Goal: Answer question/provide support: Share knowledge or assist other users

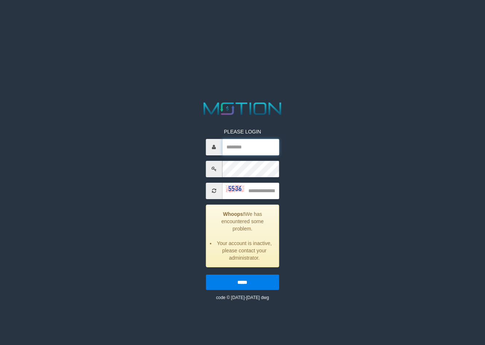
drag, startPoint x: 265, startPoint y: 151, endPoint x: 265, endPoint y: 143, distance: 8.4
click at [265, 146] on input "text" at bounding box center [250, 147] width 57 height 16
type input "*******"
type input "****"
click at [206, 275] on input "*****" at bounding box center [243, 282] width 74 height 15
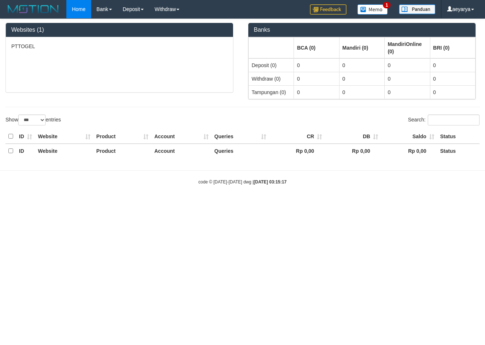
select select "***"
drag, startPoint x: 0, startPoint y: 0, endPoint x: 196, endPoint y: 212, distance: 288.7
click at [197, 204] on html "Toggle navigation Home Bank Account List Load By Website Group [ITOTO] PTTOGEL …" at bounding box center [242, 102] width 485 height 204
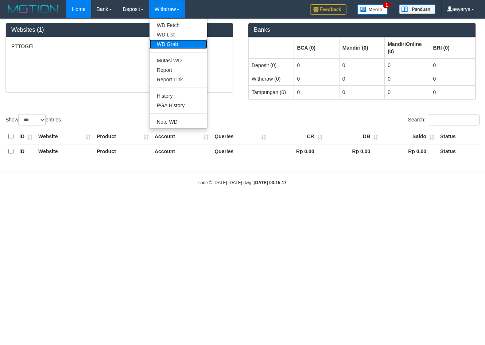
click at [177, 41] on link "WD Grab" at bounding box center [179, 43] width 58 height 9
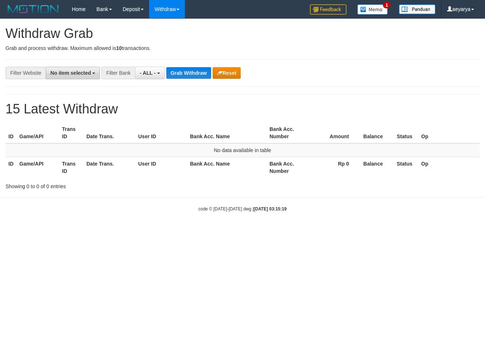
click at [67, 68] on button "No item selected" at bounding box center [73, 73] width 54 height 12
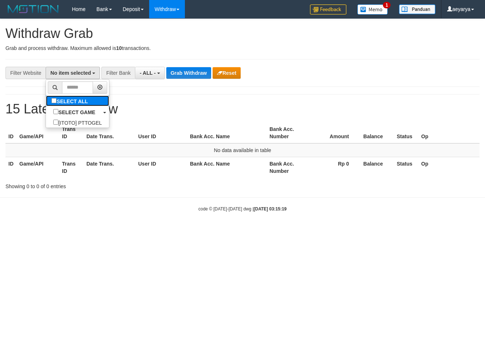
click at [46, 100] on label "SELECT ALL" at bounding box center [70, 101] width 49 height 11
select select "***"
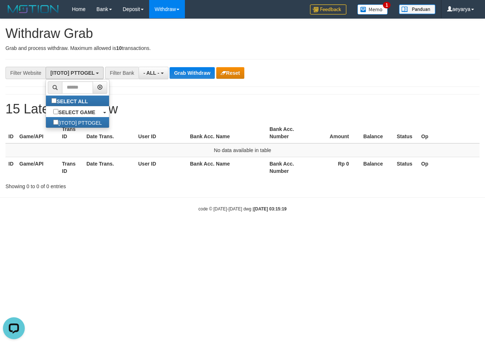
click at [148, 105] on h1 "15 Latest Withdraw" at bounding box center [242, 109] width 474 height 15
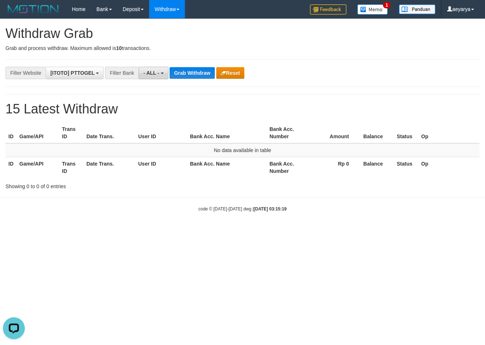
click at [147, 78] on button "- ALL -" at bounding box center [154, 73] width 30 height 12
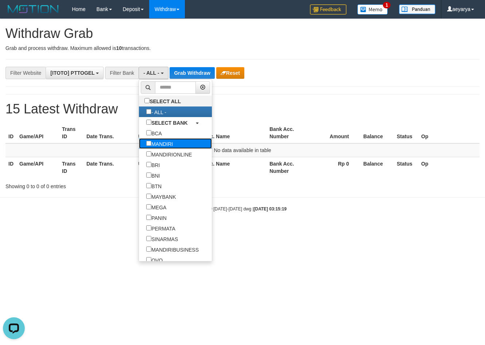
click at [139, 144] on label "MANDIRI" at bounding box center [159, 143] width 41 height 11
select select "*******"
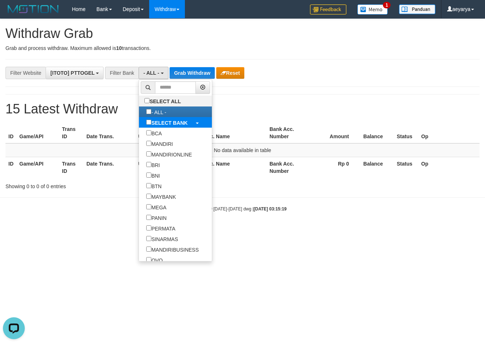
scroll to position [22, 0]
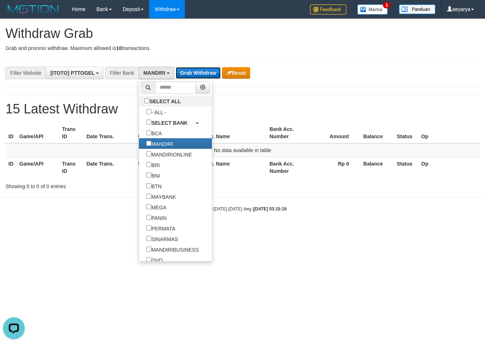
click at [194, 71] on button "Grab Withdraw" at bounding box center [198, 73] width 45 height 12
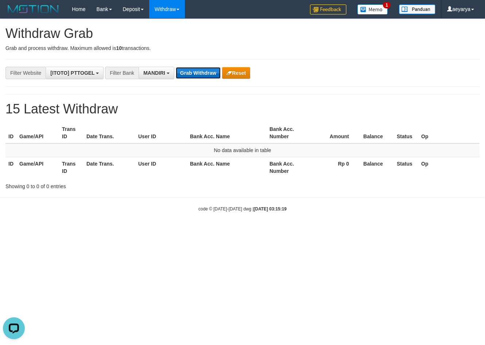
click at [194, 71] on button "Grab Withdraw" at bounding box center [198, 73] width 45 height 12
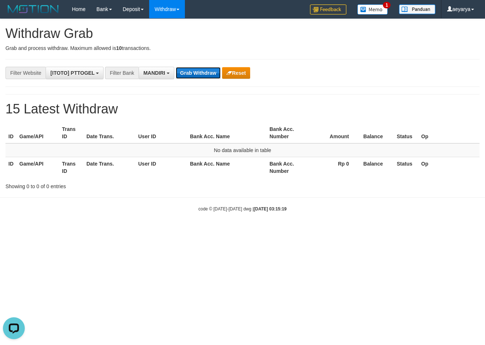
click at [194, 71] on button "Grab Withdraw" at bounding box center [198, 73] width 45 height 12
click at [190, 70] on button "Grab Withdraw" at bounding box center [198, 73] width 45 height 12
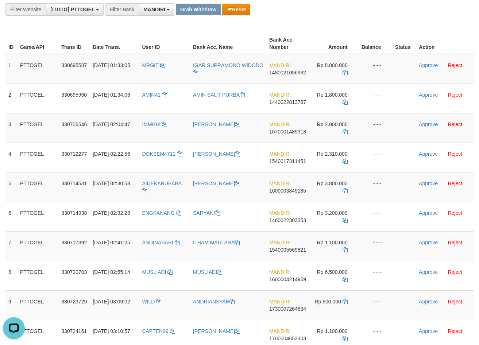
scroll to position [255, 0]
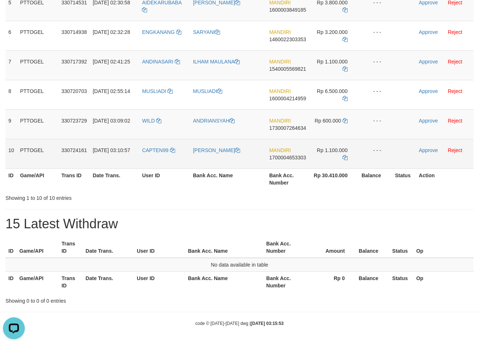
drag, startPoint x: 155, startPoint y: 57, endPoint x: 329, endPoint y: 159, distance: 201.9
click at [329, 159] on tbody "1 PTTOGEL 330695587 02/09/2025 01:33:05 MRGIE IGAR SUPRAMONO WIDODO MANDIRI 148…" at bounding box center [239, 21] width 468 height 296
drag, startPoint x: 289, startPoint y: 303, endPoint x: 327, endPoint y: 153, distance: 154.6
click at [327, 153] on tbody "1 PTTOGEL 330695587 02/09/2025 01:33:05 MRGIE IGAR SUPRAMONO WIDODO MANDIRI 148…" at bounding box center [239, 21] width 468 height 296
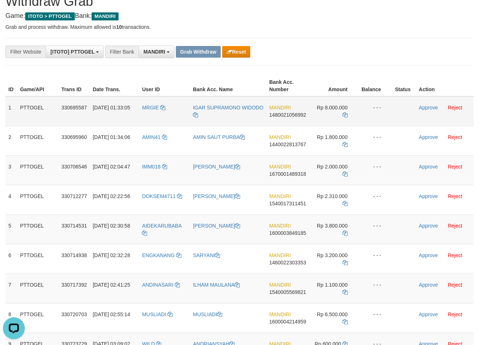
scroll to position [0, 0]
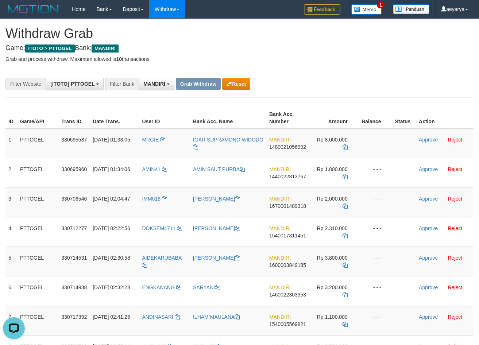
click at [186, 49] on h4 "Game: ITOTO > PTTOGEL Bank: MANDIRI" at bounding box center [239, 48] width 468 height 7
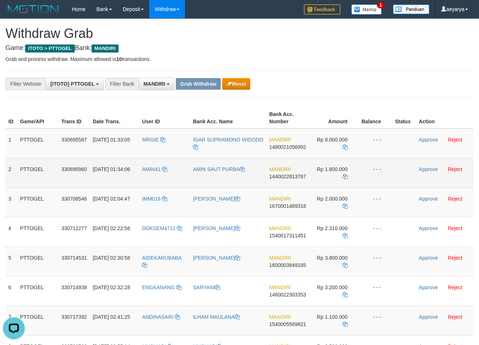
click at [288, 177] on span "1440022813767" at bounding box center [287, 177] width 37 height 6
copy span "1440022813767"
click at [284, 176] on span "1440022813767" at bounding box center [287, 177] width 37 height 6
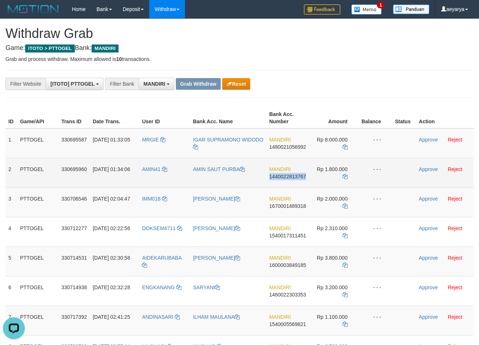
copy span "1440022813767"
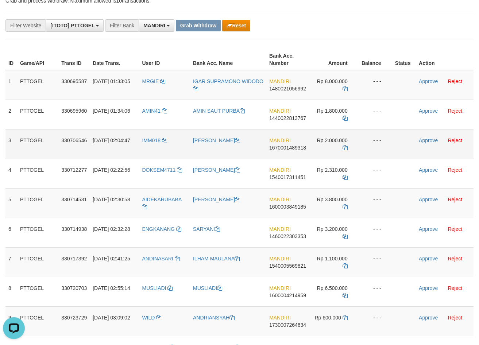
scroll to position [74, 0]
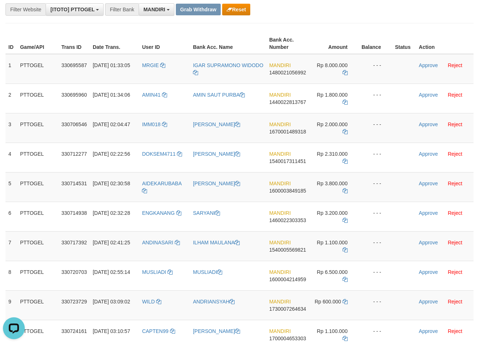
click at [352, 22] on div "**********" at bounding box center [239, 215] width 479 height 541
click at [284, 70] on span "1480021056992" at bounding box center [287, 73] width 37 height 6
drag, startPoint x: 284, startPoint y: 70, endPoint x: 284, endPoint y: 75, distance: 4.7
click at [284, 71] on span "1480021056992" at bounding box center [287, 73] width 37 height 6
copy span "1480021056992"
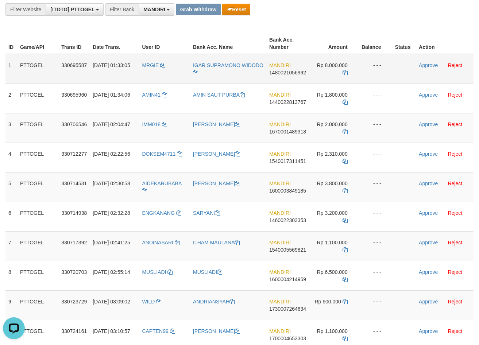
click at [278, 73] on span "1480021056992" at bounding box center [287, 73] width 37 height 6
copy span "1480021056992"
click at [286, 73] on span "1480021056992" at bounding box center [287, 73] width 37 height 6
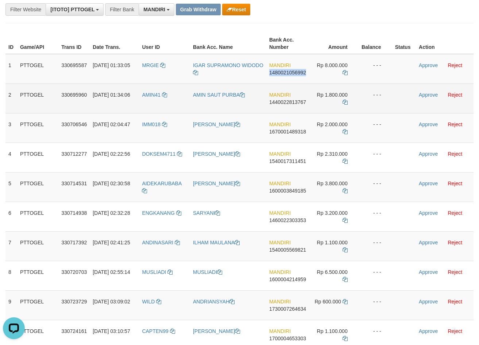
drag, startPoint x: 286, startPoint y: 73, endPoint x: 449, endPoint y: 101, distance: 165.6
click at [286, 73] on span "1480021056992" at bounding box center [287, 73] width 37 height 6
copy span "1480021056992"
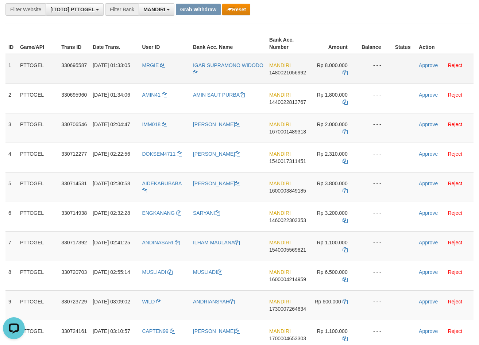
click at [293, 70] on span "1480021056992" at bounding box center [287, 73] width 37 height 6
copy span "1480021056992"
click at [283, 70] on span "1480021056992" at bounding box center [287, 73] width 37 height 6
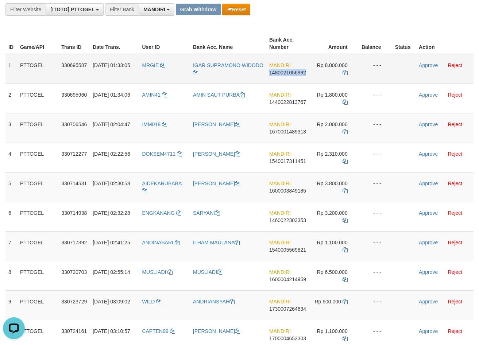
copy span "1480021056992"
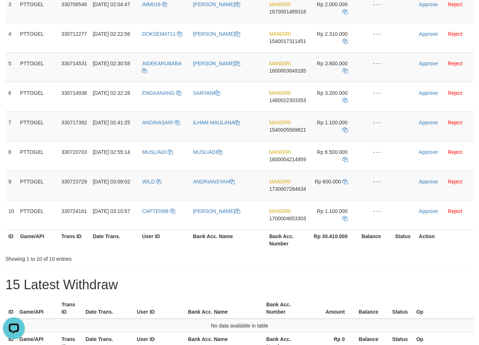
scroll to position [255, 0]
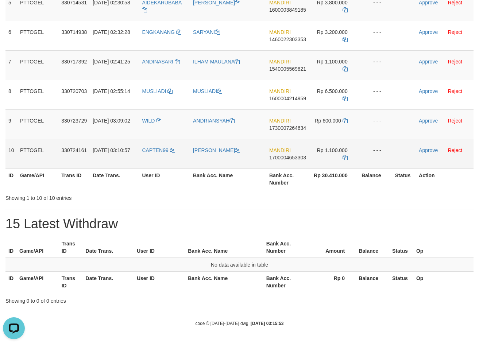
drag, startPoint x: 163, startPoint y: 103, endPoint x: 336, endPoint y: 156, distance: 180.9
click at [336, 156] on tbody "1 PTTOGEL 330695587 02/09/2025 01:33:05 MRGIE IGAR SUPRAMONO WIDODO MANDIRI 148…" at bounding box center [239, 21] width 468 height 296
copy tr
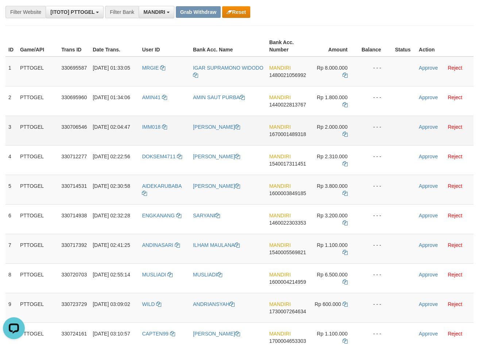
scroll to position [69, 0]
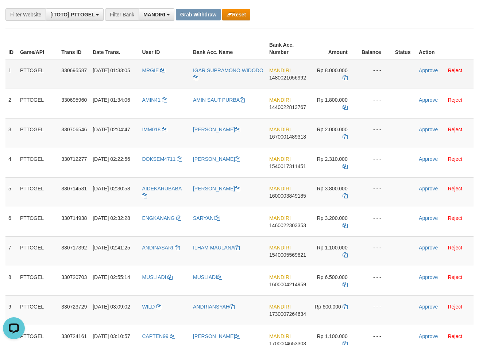
click at [286, 78] on span "1480021056992" at bounding box center [287, 78] width 37 height 6
copy span "1480021056992"
click at [271, 78] on span "1480021056992" at bounding box center [287, 78] width 37 height 6
click at [296, 76] on span "1480021056992" at bounding box center [287, 78] width 37 height 6
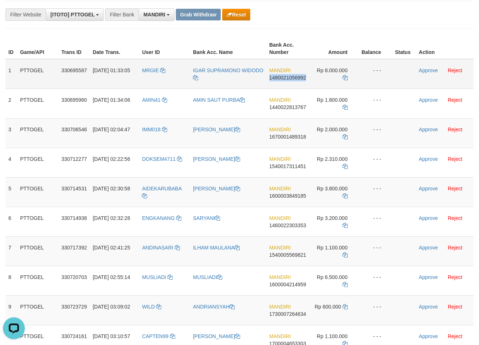
drag, startPoint x: 296, startPoint y: 76, endPoint x: 283, endPoint y: 77, distance: 13.2
click at [291, 76] on span "1480021056992" at bounding box center [287, 78] width 37 height 6
copy span "1480021056992"
click at [282, 77] on span "1480021056992" at bounding box center [287, 78] width 37 height 6
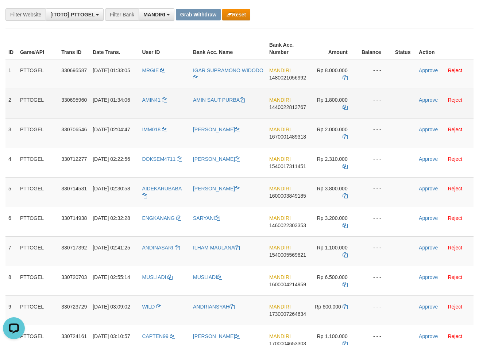
click at [294, 107] on span "1440022813767" at bounding box center [287, 107] width 37 height 6
click at [278, 106] on span "1440022813767" at bounding box center [287, 107] width 37 height 6
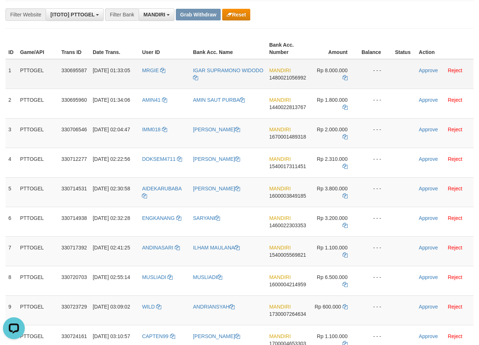
click at [281, 75] on span "1480021056992" at bounding box center [287, 78] width 37 height 6
click at [281, 79] on span "1480021056992" at bounding box center [287, 78] width 37 height 6
click at [343, 78] on icon at bounding box center [345, 77] width 5 height 5
click at [344, 79] on icon at bounding box center [345, 77] width 5 height 5
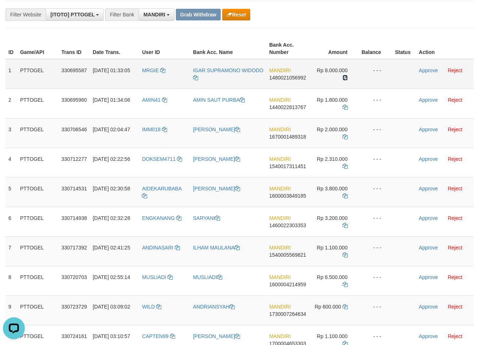
click at [344, 79] on icon at bounding box center [345, 77] width 5 height 5
click at [280, 80] on span "1480021056992" at bounding box center [287, 78] width 37 height 6
drag, startPoint x: 280, startPoint y: 80, endPoint x: 455, endPoint y: 91, distance: 175.5
click at [280, 80] on span "1480021056992" at bounding box center [287, 78] width 37 height 6
click at [345, 75] on icon at bounding box center [345, 77] width 5 height 5
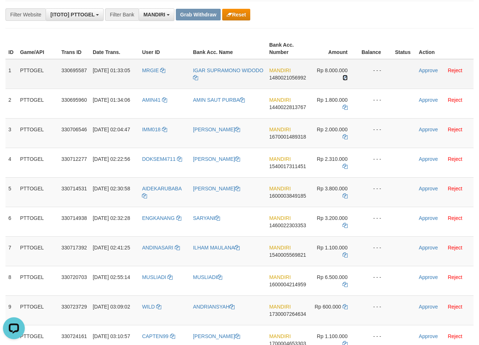
click at [345, 75] on icon at bounding box center [345, 77] width 5 height 5
drag, startPoint x: 345, startPoint y: 75, endPoint x: 464, endPoint y: 85, distance: 119.4
click at [362, 78] on tr "1 PTTOGEL 330695587 02/09/2025 01:33:05 MRGIE IGAR SUPRAMONO WIDODO MANDIRI 148…" at bounding box center [239, 74] width 468 height 30
click at [433, 72] on link "Approve" at bounding box center [428, 71] width 19 height 6
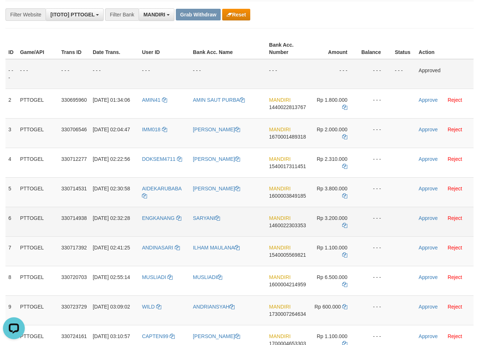
scroll to position [107, 0]
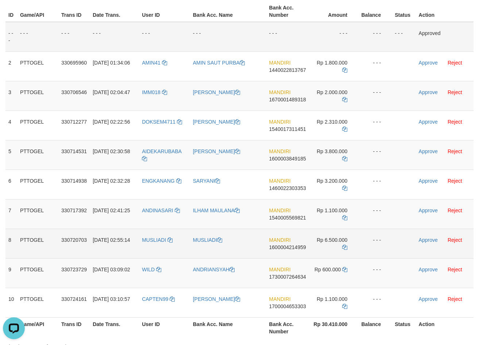
click at [281, 247] on span "1600004214959" at bounding box center [287, 247] width 37 height 6
click at [293, 247] on span "1600004214959" at bounding box center [287, 247] width 37 height 6
click at [345, 246] on icon at bounding box center [344, 247] width 5 height 5
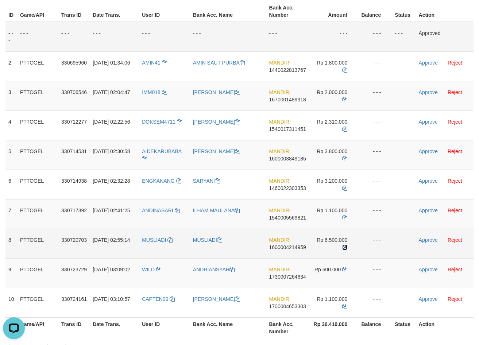
click at [344, 246] on icon at bounding box center [344, 247] width 5 height 5
click at [343, 247] on icon at bounding box center [344, 247] width 5 height 5
click at [423, 241] on link "Approve" at bounding box center [428, 240] width 19 height 6
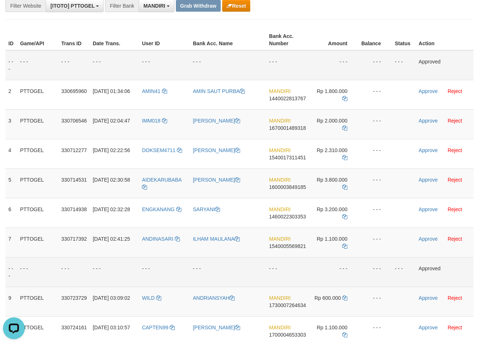
scroll to position [0, 0]
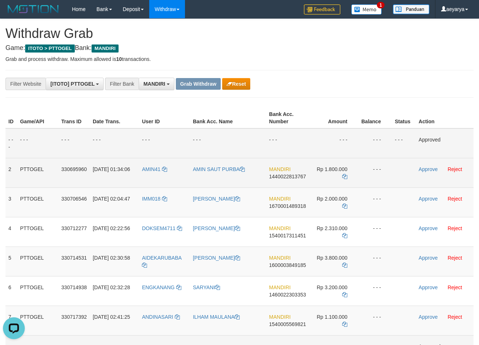
click at [286, 176] on span "1440022813767" at bounding box center [287, 177] width 37 height 6
click at [287, 175] on span "1440022813767" at bounding box center [287, 177] width 37 height 6
click at [348, 177] on td "Rp 1.800.000" at bounding box center [333, 173] width 49 height 30
click at [347, 177] on icon at bounding box center [344, 176] width 5 height 5
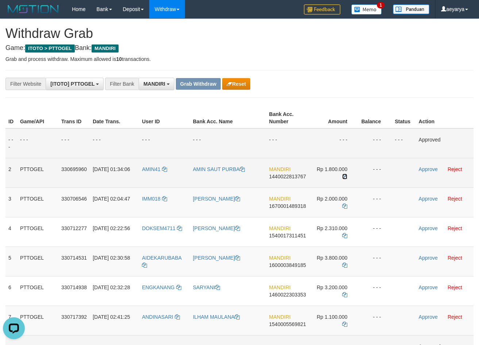
drag, startPoint x: 347, startPoint y: 177, endPoint x: 474, endPoint y: 220, distance: 133.9
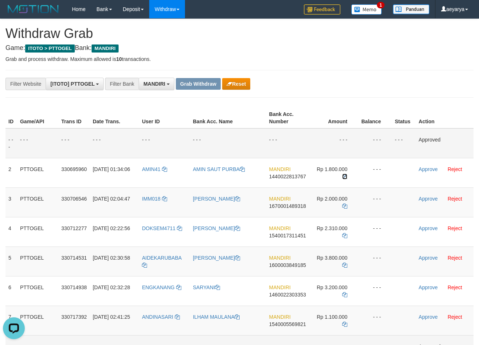
click at [348, 178] on td "Rp 1.800.000" at bounding box center [333, 173] width 49 height 30
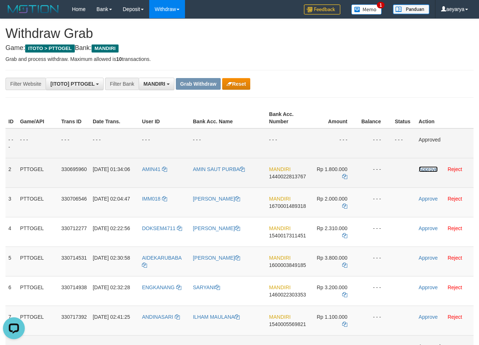
click at [430, 168] on link "Approve" at bounding box center [428, 169] width 19 height 6
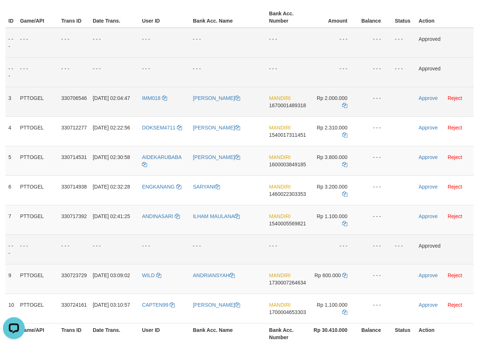
scroll to position [112, 0]
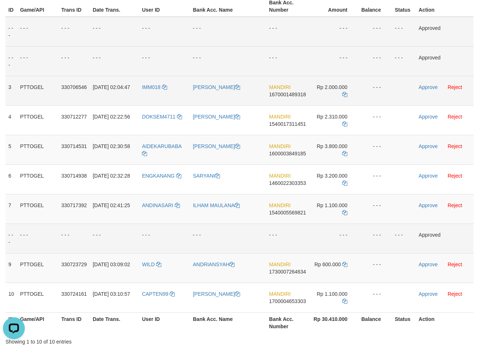
click at [286, 95] on span "1670001489318" at bounding box center [287, 95] width 37 height 6
click at [281, 95] on span "1670001489318" at bounding box center [287, 95] width 37 height 6
click at [281, 98] on td "MANDIRI 1670001489318" at bounding box center [287, 91] width 43 height 30
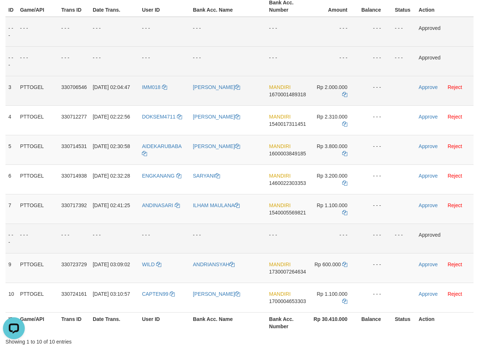
click at [281, 94] on span "1670001489318" at bounding box center [287, 95] width 37 height 6
click at [345, 93] on icon at bounding box center [344, 94] width 5 height 5
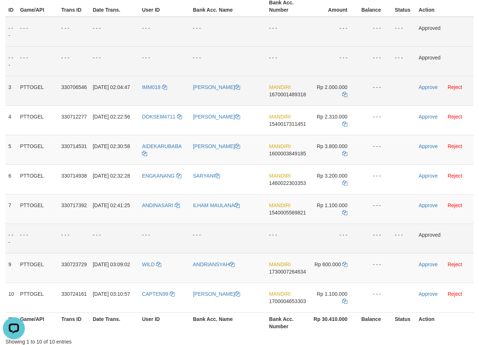
click at [425, 90] on td "Approve Reject" at bounding box center [445, 91] width 58 height 30
click at [426, 85] on link "Approve" at bounding box center [428, 87] width 19 height 6
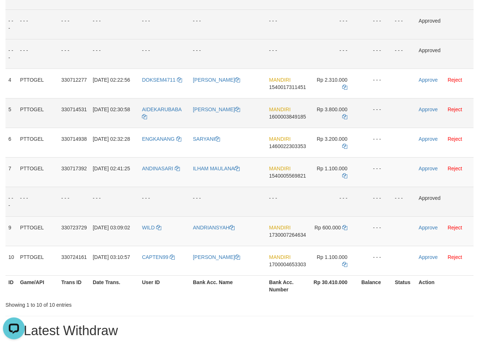
scroll to position [186, 0]
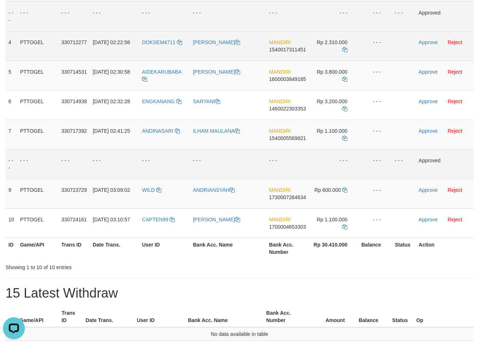
click at [288, 44] on span "MANDIRI" at bounding box center [280, 42] width 22 height 6
click at [281, 53] on td "MANDIRI 1540017311451" at bounding box center [287, 46] width 43 height 30
click at [292, 49] on span "1540017311451" at bounding box center [287, 50] width 37 height 6
drag, startPoint x: 292, startPoint y: 49, endPoint x: 278, endPoint y: 49, distance: 13.9
click at [287, 49] on span "1540017311451" at bounding box center [287, 50] width 37 height 6
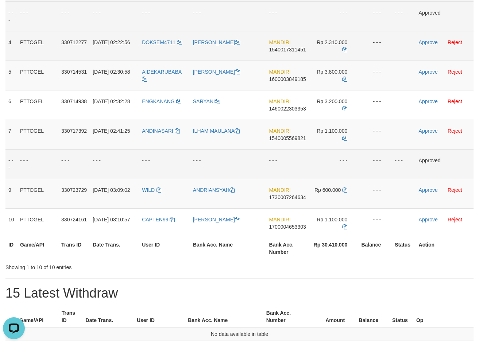
click at [278, 49] on span "1540017311451" at bounding box center [287, 50] width 37 height 6
click at [285, 49] on span "1540017311451" at bounding box center [287, 50] width 37 height 6
click at [282, 49] on span "1540017311451" at bounding box center [287, 50] width 37 height 6
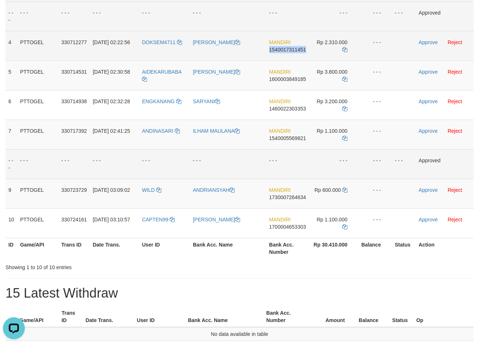
click at [282, 49] on span "1540017311451" at bounding box center [287, 50] width 37 height 6
click at [347, 51] on icon at bounding box center [344, 49] width 5 height 5
click at [345, 51] on icon at bounding box center [344, 49] width 5 height 5
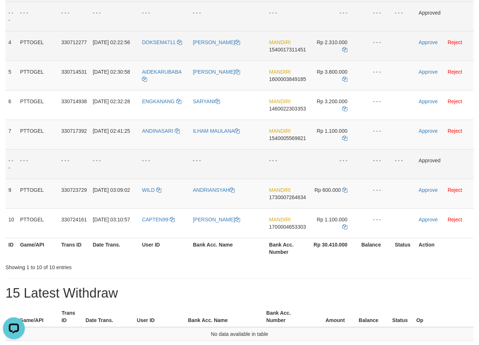
click at [425, 46] on td "Approve Reject" at bounding box center [445, 46] width 58 height 30
click at [427, 41] on link "Approve" at bounding box center [428, 42] width 19 height 6
click at [280, 75] on td "MANDIRI 1600003849185" at bounding box center [287, 76] width 43 height 30
click at [277, 77] on span "1600003849185" at bounding box center [287, 79] width 37 height 6
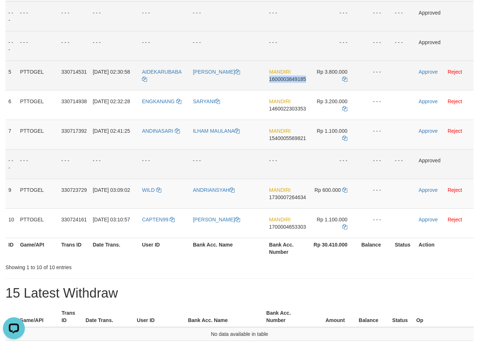
click at [277, 77] on span "1600003849185" at bounding box center [287, 79] width 37 height 6
click at [275, 78] on span "1600003849185" at bounding box center [287, 79] width 37 height 6
click at [294, 79] on span "1600003849185" at bounding box center [287, 79] width 37 height 6
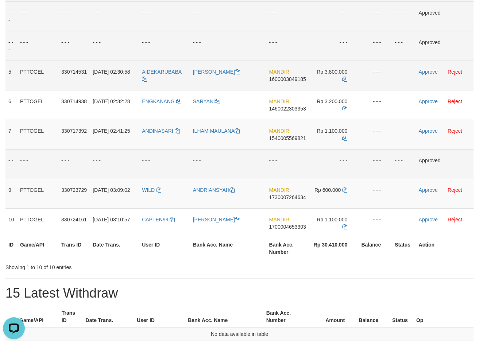
click at [295, 82] on td "MANDIRI 1600003849185" at bounding box center [287, 76] width 43 height 30
click at [294, 82] on td "MANDIRI 1600003849185" at bounding box center [287, 76] width 43 height 30
click at [284, 79] on span "1600003849185" at bounding box center [287, 79] width 37 height 6
click at [343, 78] on td "Rp 3.800.000" at bounding box center [333, 76] width 49 height 30
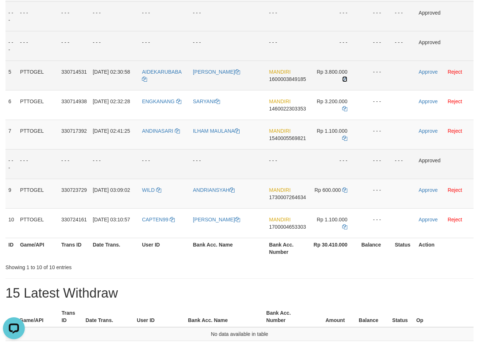
click at [344, 78] on icon at bounding box center [344, 79] width 5 height 5
click at [346, 77] on icon at bounding box center [344, 79] width 5 height 5
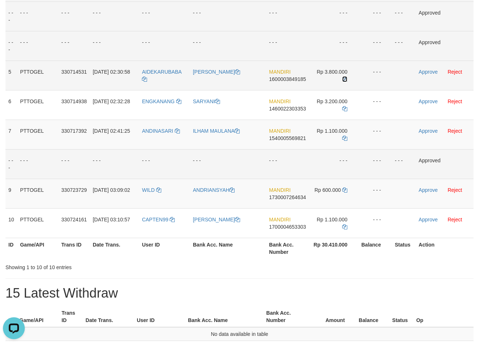
click at [346, 77] on icon at bounding box center [344, 79] width 5 height 5
click at [282, 81] on span "1600003849185" at bounding box center [287, 79] width 37 height 6
click at [281, 80] on span "1600003849185" at bounding box center [287, 79] width 37 height 6
click at [290, 80] on span "1600003849185" at bounding box center [287, 79] width 37 height 6
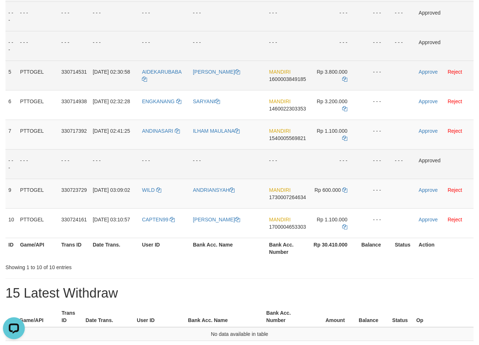
click at [278, 78] on span "1600003849185" at bounding box center [287, 79] width 37 height 6
click at [278, 79] on span "1600003849185" at bounding box center [287, 79] width 37 height 6
drag, startPoint x: 278, startPoint y: 79, endPoint x: 484, endPoint y: 164, distance: 223.0
click at [278, 81] on span "1600003849185" at bounding box center [287, 79] width 37 height 6
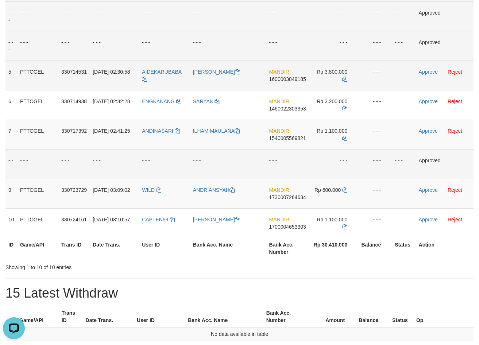
click at [281, 77] on td "MANDIRI 1600003849185" at bounding box center [287, 76] width 43 height 30
click at [281, 78] on span "1600003849185" at bounding box center [287, 79] width 37 height 6
drag, startPoint x: 281, startPoint y: 78, endPoint x: 468, endPoint y: 187, distance: 216.5
click at [282, 81] on span "1600003849185" at bounding box center [287, 79] width 37 height 6
click at [347, 76] on td "Rp 3.800.000" at bounding box center [333, 76] width 49 height 30
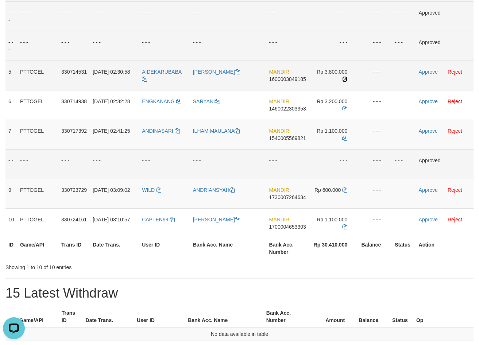
click at [346, 79] on icon at bounding box center [344, 79] width 5 height 5
click at [427, 73] on link "Approve" at bounding box center [428, 72] width 19 height 6
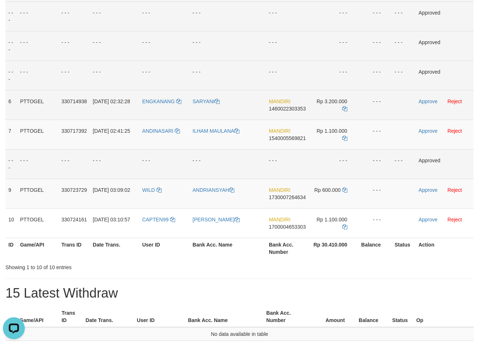
click at [285, 110] on span "1460022303353" at bounding box center [287, 109] width 37 height 6
click at [289, 107] on span "1460022303353" at bounding box center [287, 109] width 37 height 6
click at [275, 106] on span "1460022303353" at bounding box center [287, 109] width 37 height 6
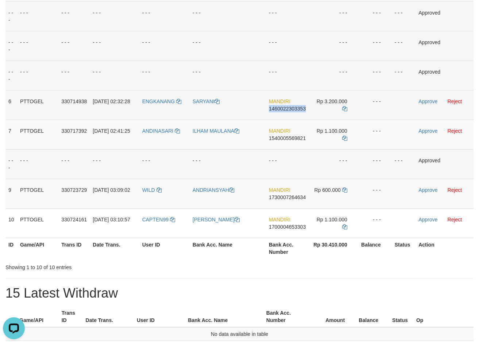
click at [275, 106] on span "1460022303353" at bounding box center [287, 109] width 37 height 6
click at [289, 108] on span "1460022303353" at bounding box center [287, 109] width 37 height 6
click at [343, 111] on icon at bounding box center [344, 108] width 5 height 5
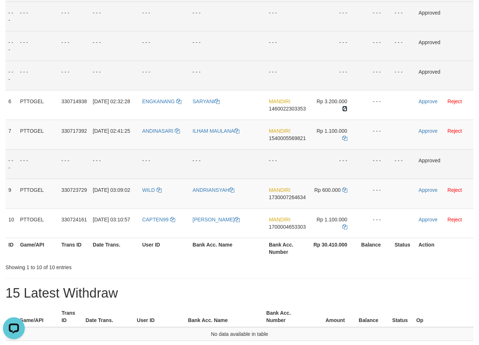
drag, startPoint x: 343, startPoint y: 111, endPoint x: 483, endPoint y: 178, distance: 155.0
click at [344, 111] on icon at bounding box center [344, 108] width 5 height 5
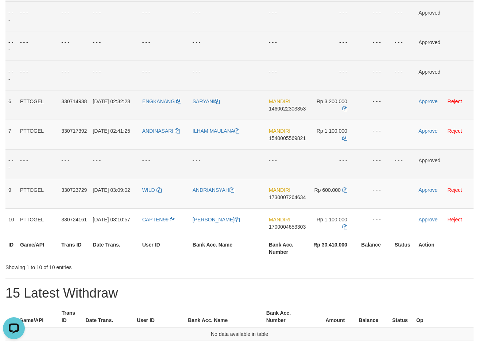
click at [429, 97] on td "Approve Reject" at bounding box center [445, 105] width 58 height 30
click at [425, 102] on link "Approve" at bounding box center [428, 102] width 19 height 6
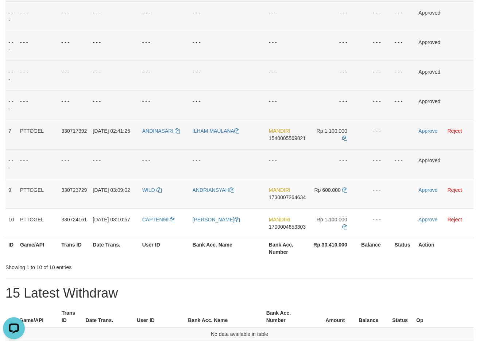
click at [283, 138] on span "1540005569821" at bounding box center [287, 138] width 37 height 6
drag, startPoint x: 283, startPoint y: 138, endPoint x: 277, endPoint y: 139, distance: 6.6
click at [279, 139] on span "1540005569821" at bounding box center [287, 138] width 37 height 6
click at [277, 139] on span "1540005569821" at bounding box center [287, 138] width 37 height 6
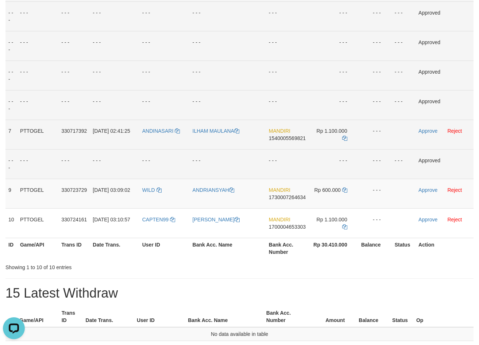
click at [340, 137] on td "Rp 1.100.000" at bounding box center [334, 135] width 50 height 30
click at [342, 139] on td "Rp 1.100.000" at bounding box center [334, 135] width 50 height 30
click at [342, 139] on icon at bounding box center [344, 138] width 5 height 5
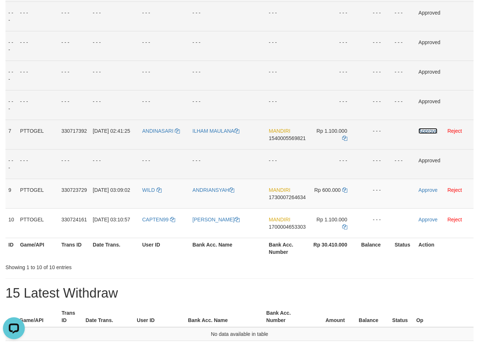
click at [428, 132] on link "Approve" at bounding box center [428, 131] width 19 height 6
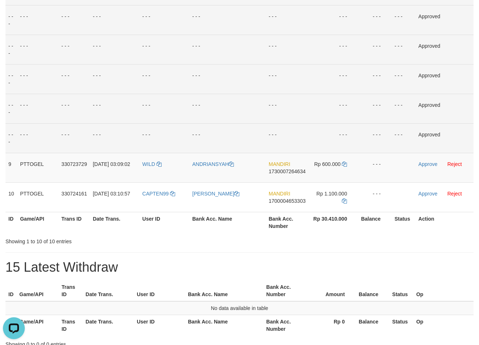
scroll to position [223, 0]
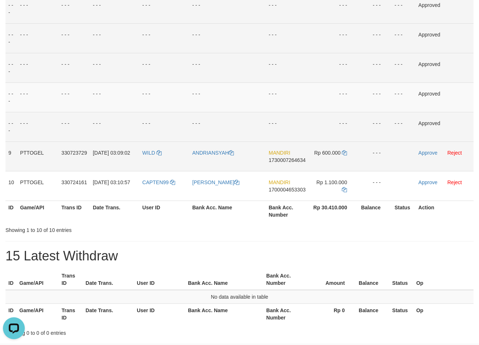
click at [287, 161] on span "1730007264634" at bounding box center [287, 160] width 37 height 6
drag, startPoint x: 287, startPoint y: 161, endPoint x: 273, endPoint y: 161, distance: 14.2
click at [284, 161] on span "1730007264634" at bounding box center [287, 160] width 37 height 6
click at [273, 161] on span "1730007264634" at bounding box center [287, 160] width 37 height 6
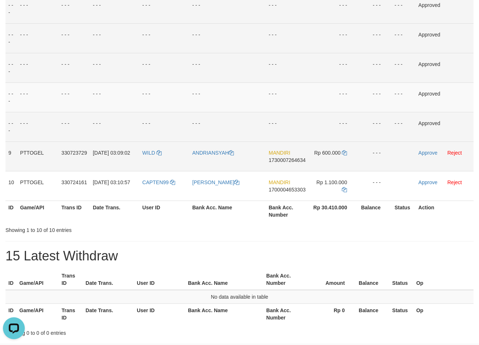
click at [280, 158] on span "1730007264634" at bounding box center [287, 160] width 37 height 6
click at [271, 159] on span "1730007264634" at bounding box center [287, 160] width 37 height 6
click at [342, 153] on td "Rp 600.000" at bounding box center [334, 157] width 50 height 30
click at [346, 153] on icon at bounding box center [344, 152] width 5 height 5
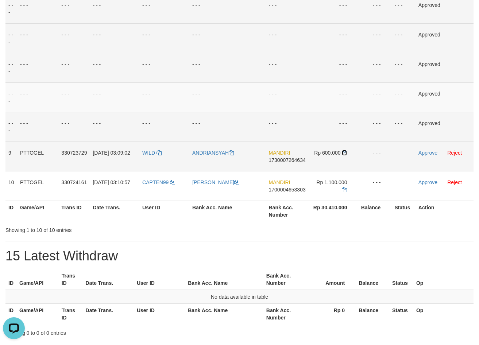
click at [346, 153] on icon at bounding box center [344, 152] width 5 height 5
drag, startPoint x: 346, startPoint y: 153, endPoint x: 484, endPoint y: 196, distance: 144.9
click at [356, 155] on td "Rp 600.000" at bounding box center [334, 157] width 50 height 30
click at [428, 153] on link "Approve" at bounding box center [428, 153] width 19 height 6
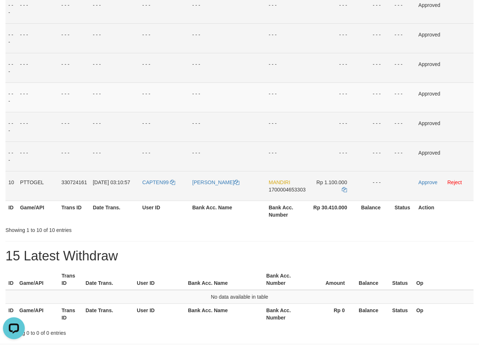
click at [282, 190] on span "1700004653303" at bounding box center [287, 190] width 37 height 6
drag, startPoint x: 282, startPoint y: 190, endPoint x: 269, endPoint y: 192, distance: 13.2
click at [280, 191] on span "1700004653303" at bounding box center [287, 190] width 37 height 6
click at [269, 192] on span "1700004653303" at bounding box center [287, 190] width 37 height 6
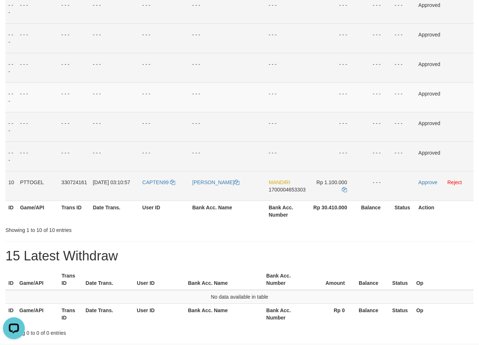
click at [277, 190] on span "1700004653303" at bounding box center [287, 190] width 37 height 6
click at [284, 194] on td "MANDIRI 1700004653303" at bounding box center [287, 186] width 43 height 30
click at [289, 190] on span "1700004653303" at bounding box center [287, 190] width 37 height 6
drag, startPoint x: 289, startPoint y: 190, endPoint x: 268, endPoint y: 187, distance: 21.4
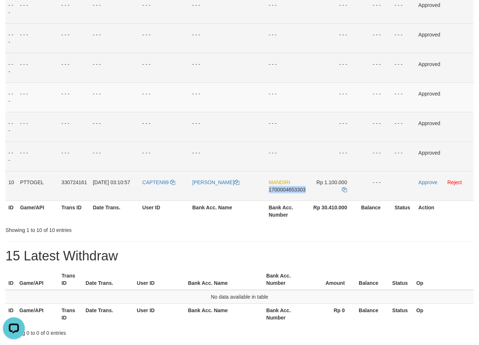
click at [285, 190] on span "1700004653303" at bounding box center [287, 190] width 37 height 6
click at [268, 187] on td "MANDIRI 1700004653303" at bounding box center [287, 186] width 43 height 30
click at [289, 190] on span "1700004653303" at bounding box center [287, 190] width 37 height 6
drag, startPoint x: 289, startPoint y: 190, endPoint x: 278, endPoint y: 189, distance: 11.7
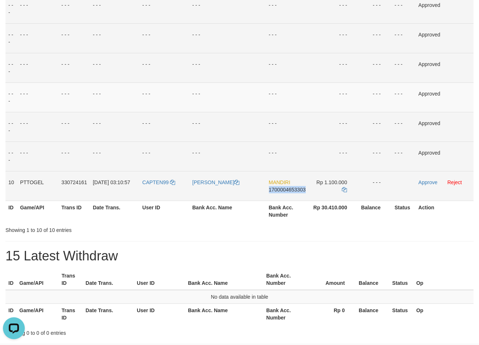
click at [289, 189] on span "1700004653303" at bounding box center [287, 190] width 37 height 6
click at [278, 189] on span "1700004653303" at bounding box center [287, 190] width 37 height 6
click at [347, 189] on icon at bounding box center [344, 189] width 5 height 5
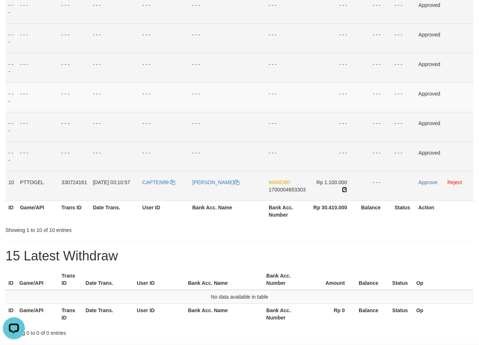
click at [347, 189] on icon at bounding box center [344, 189] width 5 height 5
click at [428, 182] on link "Approve" at bounding box center [428, 183] width 19 height 6
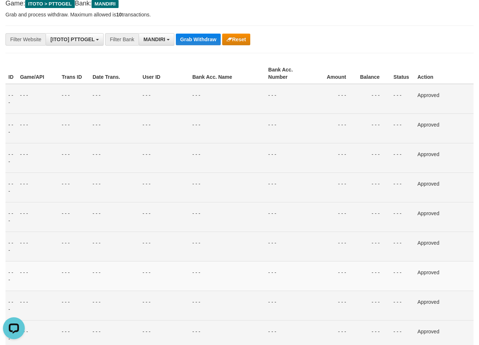
scroll to position [0, 0]
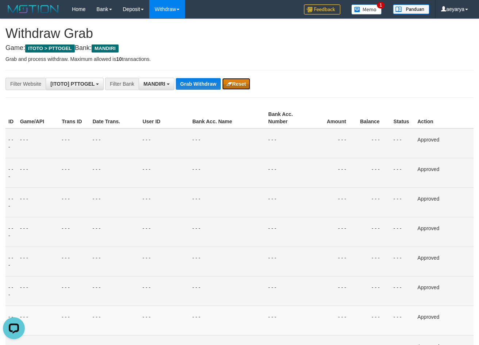
click at [232, 84] on button "Reset" at bounding box center [236, 84] width 28 height 12
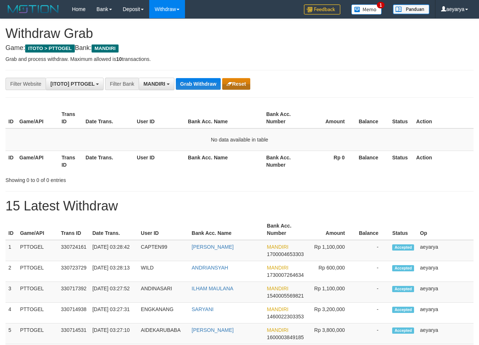
click at [246, 84] on button "Reset" at bounding box center [236, 84] width 28 height 12
